Goal: Check status: Check status

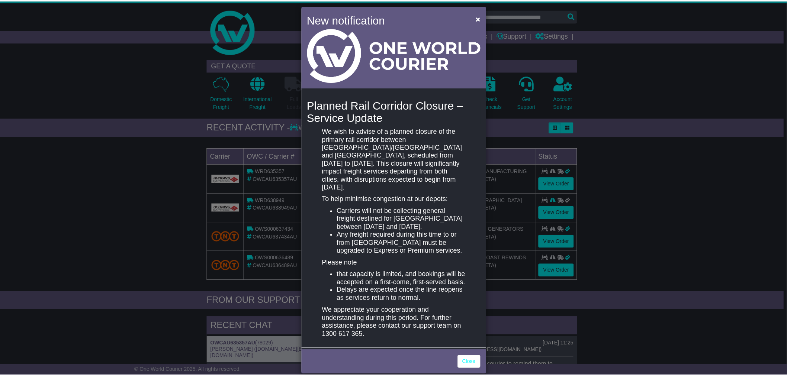
scroll to position [7, 0]
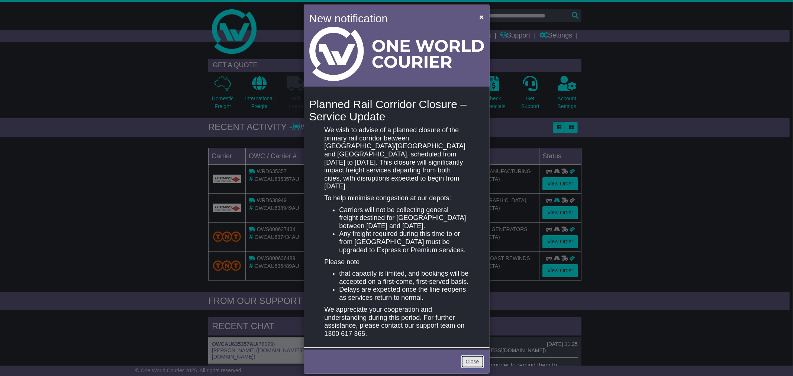
click at [478, 355] on link "Close" at bounding box center [472, 361] width 23 height 13
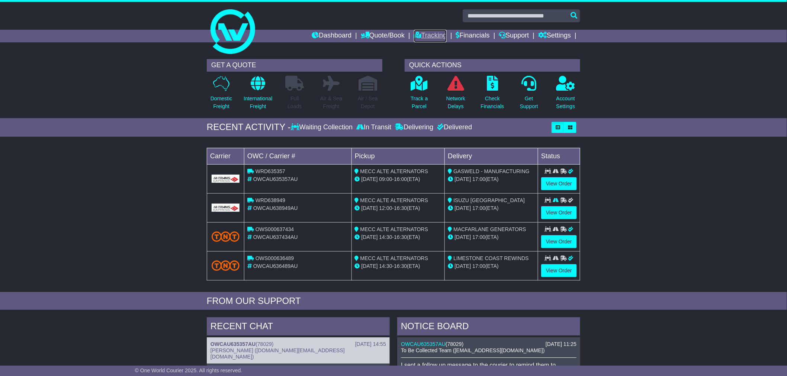
click at [418, 35] on link "Tracking" at bounding box center [430, 36] width 33 height 13
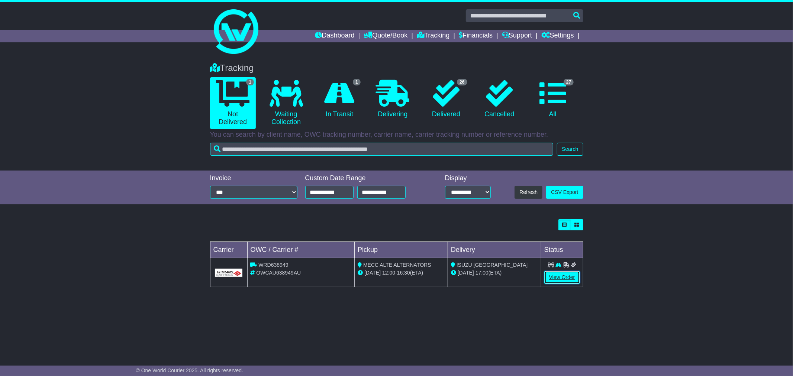
click at [565, 279] on link "View Order" at bounding box center [562, 277] width 36 height 13
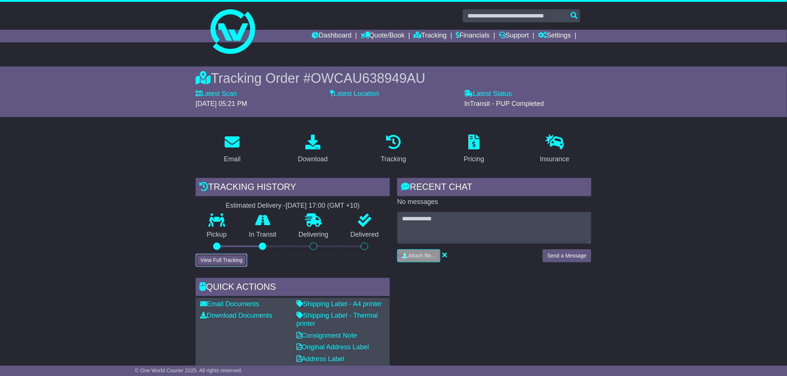
click at [247, 261] on button "View Full Tracking" at bounding box center [222, 260] width 52 height 13
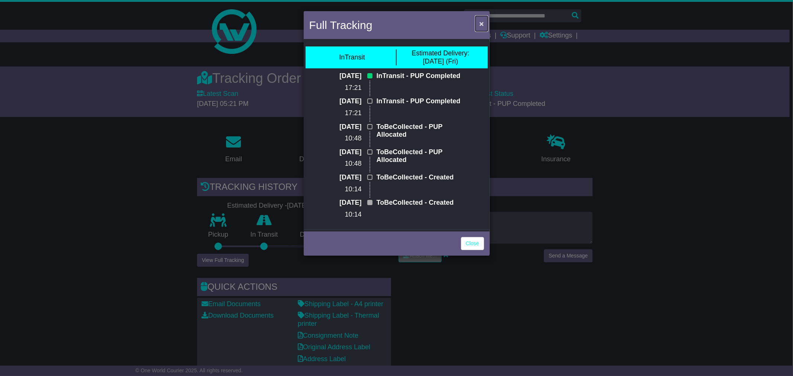
click at [482, 22] on span "×" at bounding box center [481, 23] width 4 height 9
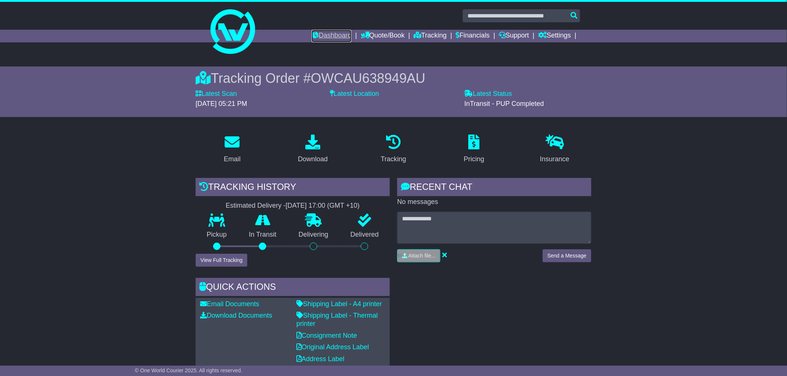
click at [327, 39] on link "Dashboard" at bounding box center [332, 36] width 40 height 13
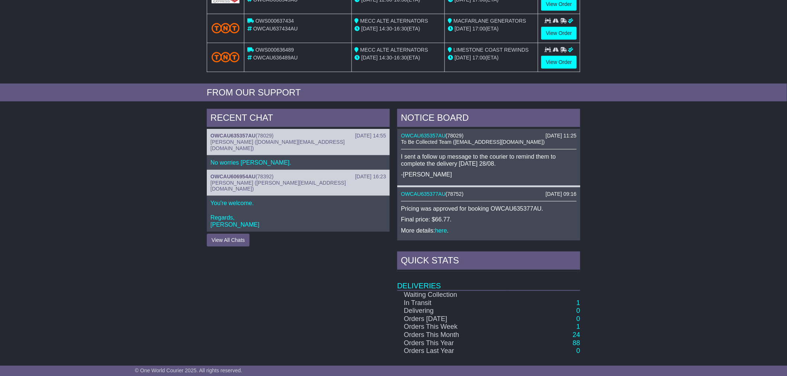
scroll to position [272, 0]
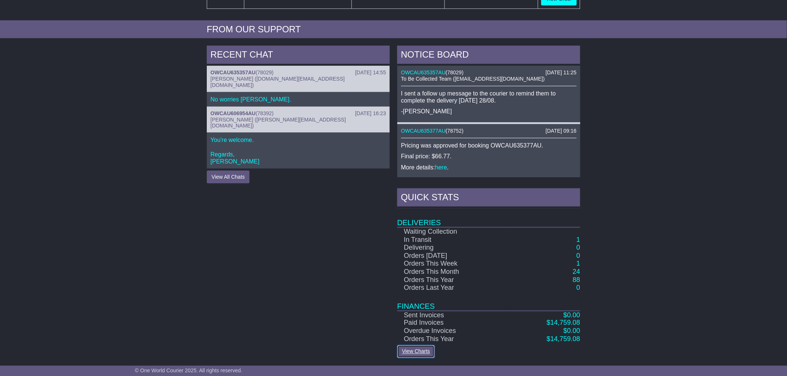
click at [419, 355] on link "View Charts" at bounding box center [416, 351] width 38 height 13
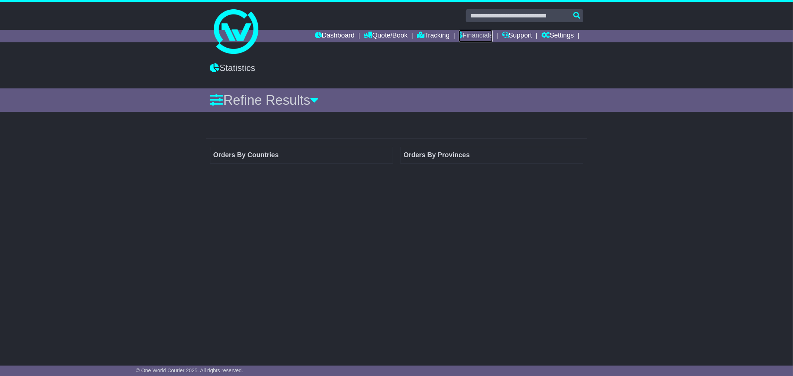
click at [471, 36] on link "Financials" at bounding box center [476, 36] width 34 height 13
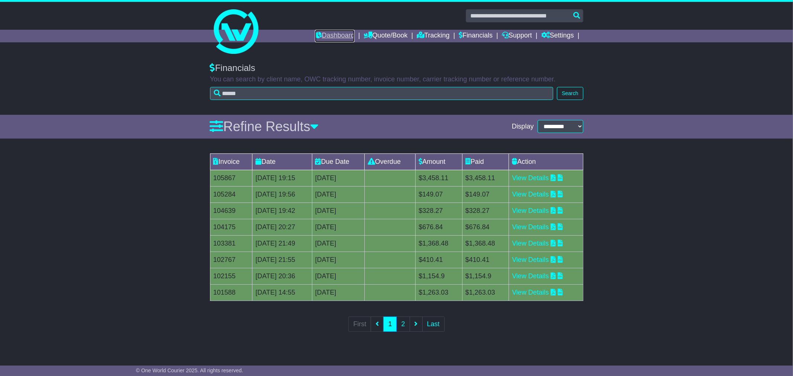
click at [315, 32] on link "Dashboard" at bounding box center [335, 36] width 40 height 13
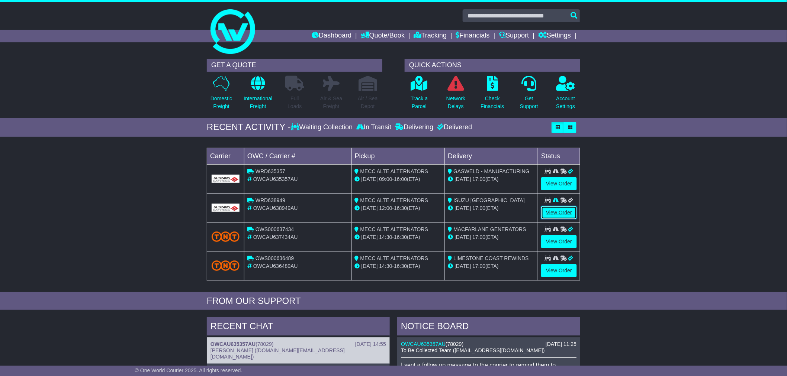
click at [574, 214] on link "View Order" at bounding box center [559, 212] width 36 height 13
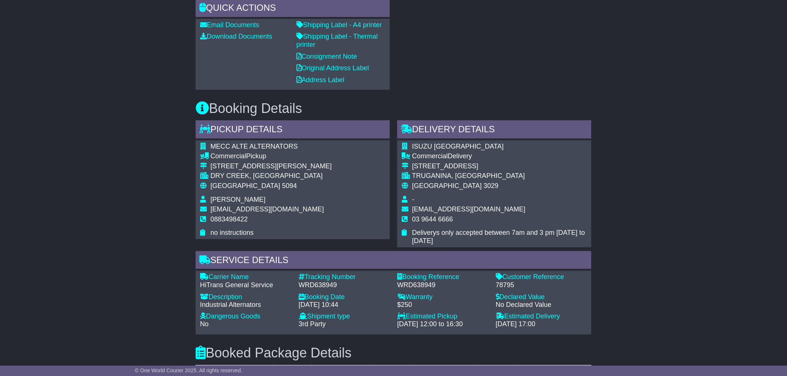
scroll to position [330, 0]
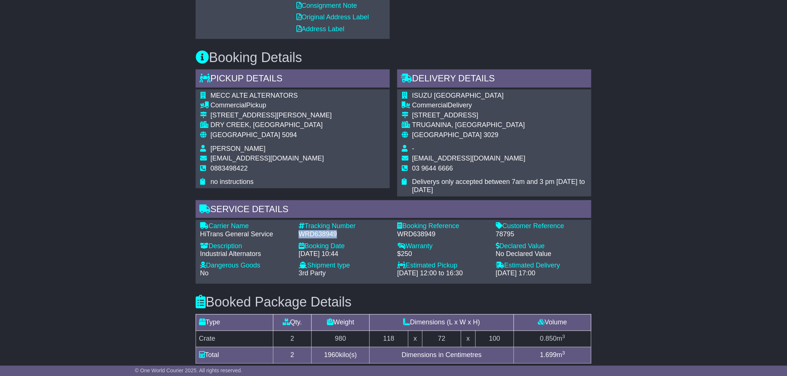
drag, startPoint x: 342, startPoint y: 233, endPoint x: 300, endPoint y: 231, distance: 41.7
click at [300, 231] on div "WRD638949" at bounding box center [344, 235] width 91 height 8
copy div "WRD638949"
